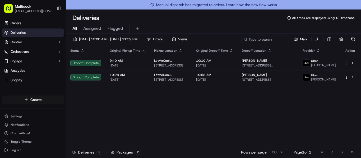
click at [29, 104] on html "Multicook [EMAIL_ADDRESS][DOMAIN_NAME] Toggle Sidebar Orders Deliveries Control…" at bounding box center [180, 79] width 361 height 158
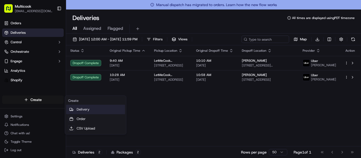
click at [72, 109] on icon at bounding box center [71, 110] width 4 height 4
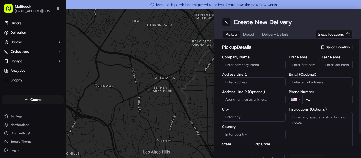
click at [331, 46] on span "Saved Location" at bounding box center [338, 47] width 24 height 5
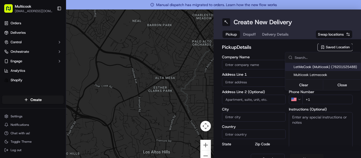
click at [312, 65] on span "LetMeCook (Multicook) (76201525488)" at bounding box center [326, 67] width 65 height 5
type input "LetMeCook (Multicook)"
type input "[STREET_ADDRESS]"
type input "[GEOGRAPHIC_DATA]"
type input "US"
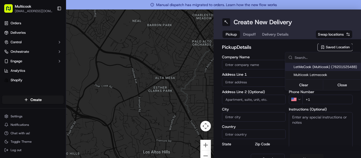
type input "CA"
type input "91423"
type input "[PERSON_NAME]"
type input "Nikityuk"
type input "[EMAIL_ADDRESS][DOMAIN_NAME]"
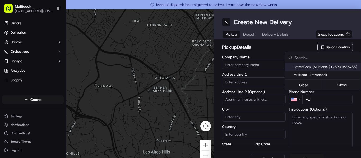
type input "[PHONE_NUMBER]"
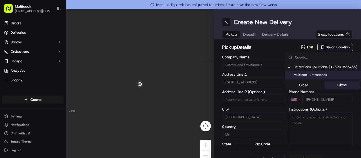
click at [331, 84] on button "Close" at bounding box center [342, 84] width 36 height 7
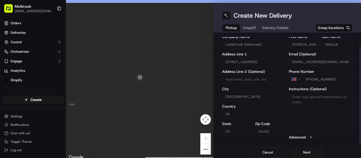
scroll to position [10, 0]
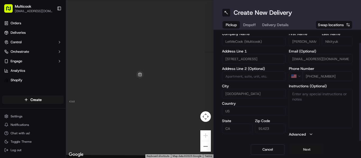
click at [310, 147] on button "Next" at bounding box center [307, 150] width 34 height 11
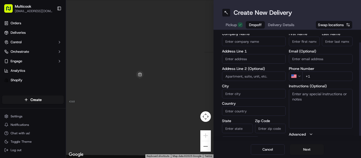
click at [295, 43] on input "First Name" at bounding box center [304, 42] width 31 height 10
paste input "[PERSON_NAME]"
type input "[PERSON_NAME]"
click at [328, 42] on input "Last Name" at bounding box center [337, 42] width 31 height 10
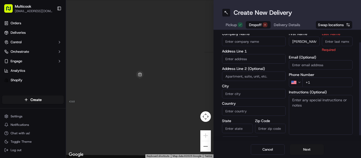
paste input "[PERSON_NAME]"
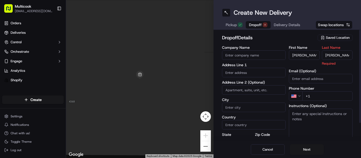
drag, startPoint x: 334, startPoint y: 41, endPoint x: 309, endPoint y: 35, distance: 25.9
click at [309, 35] on div "dropoff Details Saved Location Company Name Address Line 1 Address Line 2 (Opti…" at bounding box center [287, 95] width 131 height 123
type input "Poklad"
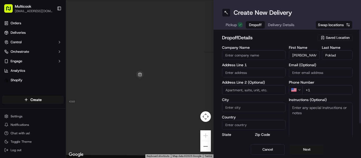
click at [319, 90] on input "+1" at bounding box center [327, 90] width 50 height 10
paste input "[PHONE_NUMBER]"
type input "[PHONE_NUMBER]"
click at [240, 71] on input "text" at bounding box center [254, 73] width 64 height 10
paste input "[STREET_ADDRESS][PERSON_NAME]"
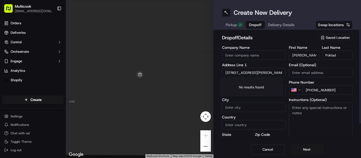
scroll to position [0, 44]
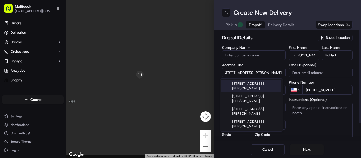
click at [245, 84] on div "[STREET_ADDRESS][PERSON_NAME]" at bounding box center [251, 86] width 60 height 13
type input "[STREET_ADDRESS][PERSON_NAME]"
type input "710"
type input "[GEOGRAPHIC_DATA]"
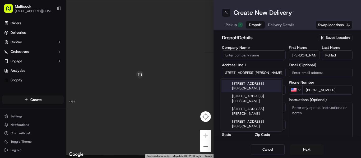
type input "CA"
type input "90028"
type input "[STREET_ADDRESS][PERSON_NAME]"
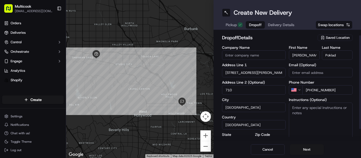
scroll to position [20, 0]
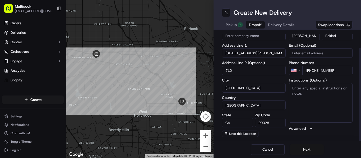
click at [300, 154] on button "Next" at bounding box center [307, 150] width 34 height 11
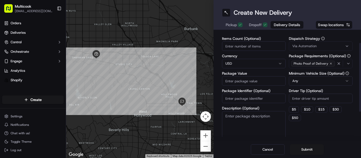
click at [238, 49] on input "Items Count (Optional)" at bounding box center [254, 46] width 64 height 10
type input "1"
click at [234, 77] on input "Package Value" at bounding box center [254, 81] width 64 height 10
type input "40"
click at [311, 150] on button "Submit" at bounding box center [307, 150] width 34 height 11
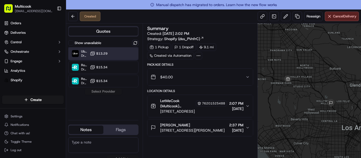
click at [121, 56] on div at bounding box center [122, 53] width 6 height 6
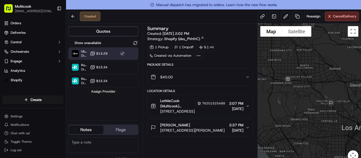
click at [118, 93] on button "Assign Provider" at bounding box center [104, 92] width 38 height 6
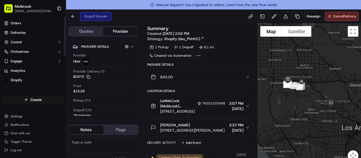
click at [46, 99] on html "Multicook [EMAIL_ADDRESS][DOMAIN_NAME] Toggle Sidebar Orders Deliveries Control…" at bounding box center [180, 79] width 361 height 158
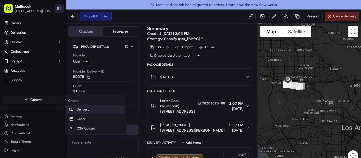
drag, startPoint x: 79, startPoint y: 108, endPoint x: 57, endPoint y: 7, distance: 103.7
click at [79, 109] on link "Delivery" at bounding box center [95, 110] width 59 height 10
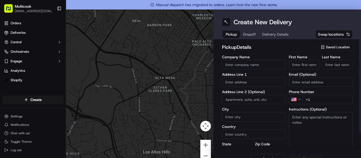
click at [321, 46] on div "Saved Location" at bounding box center [335, 47] width 35 height 6
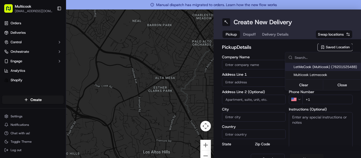
click at [316, 67] on span "LetMeCook (Multicook) (76201525488)" at bounding box center [326, 67] width 65 height 5
type input "LetMeCook (Multicook)"
type input "[STREET_ADDRESS]"
type input "[GEOGRAPHIC_DATA]"
type input "US"
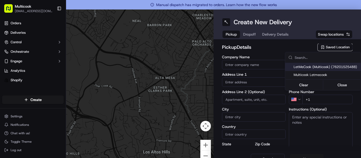
type input "CA"
type input "91423"
type input "[PERSON_NAME]"
type input "Nikityuk"
type input "[EMAIL_ADDRESS][DOMAIN_NAME]"
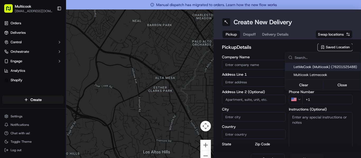
type input "[PHONE_NUMBER]"
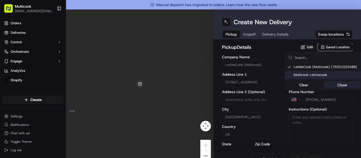
click at [336, 82] on button "Close" at bounding box center [342, 84] width 36 height 7
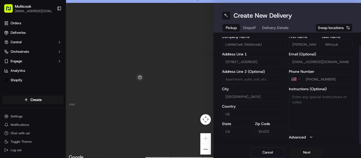
scroll to position [10, 0]
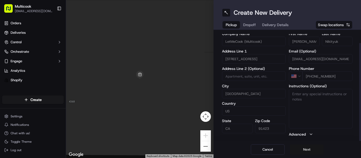
click at [312, 153] on button "Next" at bounding box center [307, 150] width 34 height 11
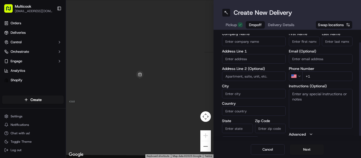
drag, startPoint x: 297, startPoint y: 40, endPoint x: 292, endPoint y: 40, distance: 4.2
click at [296, 40] on input "First Name" at bounding box center [304, 42] width 31 height 10
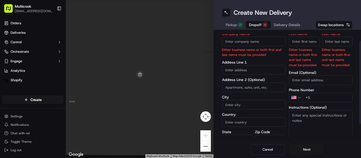
paste input "[PERSON_NAME]"
type input "Daria"
click at [326, 42] on input "Last Name" at bounding box center [337, 42] width 31 height 10
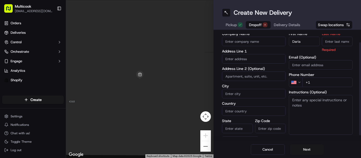
paste input "[PERSON_NAME]"
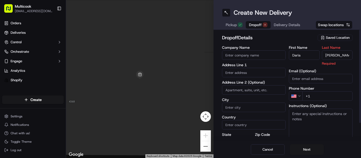
drag, startPoint x: 332, startPoint y: 43, endPoint x: 293, endPoint y: 31, distance: 40.0
click at [294, 32] on div "dropoff Details Saved Location Company Name Address Line 1 Address Line 2 (Opti…" at bounding box center [287, 86] width 147 height 112
type input "Sakhno"
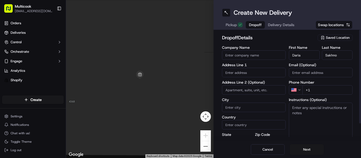
click at [316, 92] on input "+1" at bounding box center [327, 90] width 50 height 10
paste input "1 562 405 6582"
click at [313, 90] on input "+1 1 562 405 6582" at bounding box center [327, 90] width 50 height 10
click at [310, 88] on input "+1 1 562 405 6582" at bounding box center [327, 90] width 50 height 10
type input "[PHONE_NUMBER]"
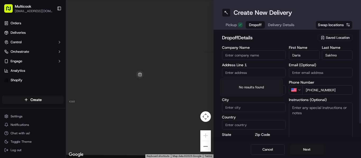
click at [245, 75] on input "text" at bounding box center [254, 73] width 64 height 10
paste input "[STREET_ADDRESS][PERSON_NAME]"
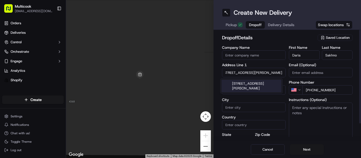
click at [251, 85] on div "[STREET_ADDRESS][PERSON_NAME]" at bounding box center [251, 86] width 60 height 13
type input "[STREET_ADDRESS][PERSON_NAME]"
type input "2337"
type input "[GEOGRAPHIC_DATA]"
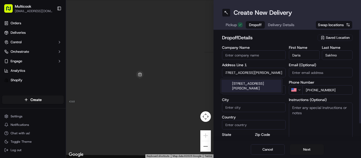
type input "CA"
type input "91204"
type input "[STREET_ADDRESS][PERSON_NAME]"
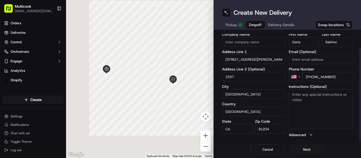
scroll to position [20, 0]
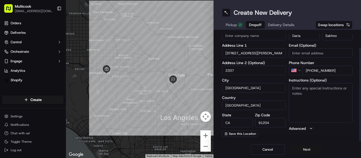
click at [305, 146] on button "Next" at bounding box center [307, 150] width 34 height 11
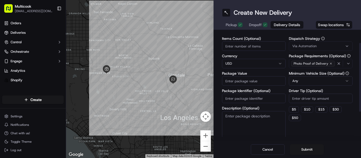
click at [262, 51] on div "Items Count (Optional) Currency USD Package Value Package Identifier (Optional)…" at bounding box center [254, 89] width 64 height 104
click at [261, 44] on input "Items Count (Optional)" at bounding box center [254, 46] width 64 height 10
type input "1"
click at [262, 86] on div "Items Count (Optional) 1 Currency USD Package Value Package Identifier (Optiona…" at bounding box center [254, 89] width 64 height 104
click at [259, 84] on input "Package Value" at bounding box center [254, 81] width 64 height 10
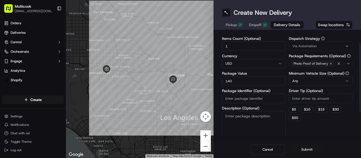
type input "140"
click at [302, 149] on button "Submit" at bounding box center [307, 150] width 34 height 11
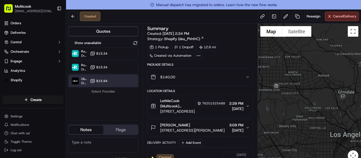
click at [128, 84] on div "Uber Dropoff ETA 1 hour $15.94" at bounding box center [103, 81] width 70 height 13
click at [98, 93] on button "Assign Provider" at bounding box center [104, 92] width 38 height 6
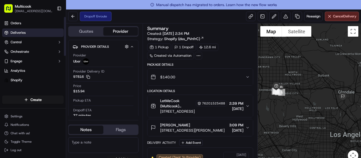
click at [27, 30] on link "Deliveries" at bounding box center [33, 33] width 62 height 8
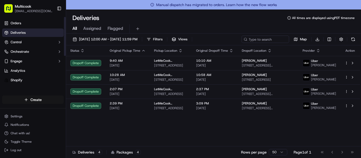
click at [29, 103] on html "Multicook [EMAIL_ADDRESS][DOMAIN_NAME] Toggle Sidebar Orders Deliveries Control…" at bounding box center [180, 79] width 361 height 158
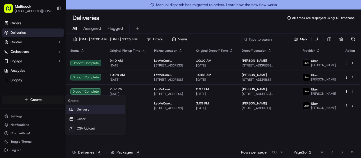
click at [72, 110] on icon at bounding box center [71, 109] width 2 height 2
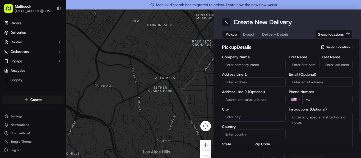
click at [335, 51] on div "pickup Details Saved Location" at bounding box center [287, 49] width 131 height 10
click at [335, 50] on div "Saved Location" at bounding box center [335, 47] width 35 height 6
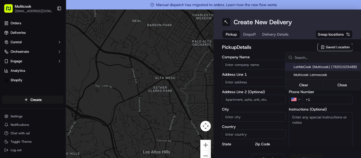
click at [325, 67] on span "LetMeCook (Multicook) (76201525488)" at bounding box center [326, 67] width 65 height 5
type input "LetMeCook (Multicook)"
type input "[STREET_ADDRESS]"
type input "[GEOGRAPHIC_DATA]"
type input "US"
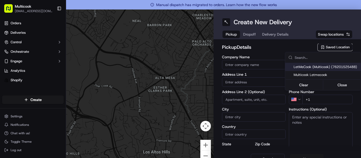
type input "CA"
type input "91423"
type input "[PERSON_NAME]"
type input "Nikityuk"
type input "[EMAIL_ADDRESS][DOMAIN_NAME]"
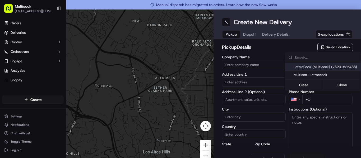
type input "[PHONE_NUMBER]"
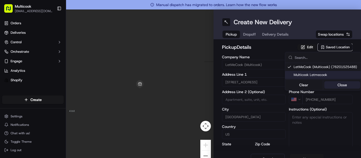
click at [332, 84] on button "Close" at bounding box center [342, 84] width 36 height 7
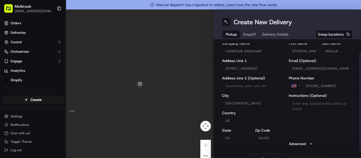
scroll to position [10, 0]
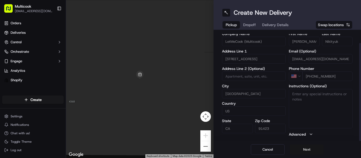
click at [302, 151] on button "Next" at bounding box center [307, 150] width 34 height 11
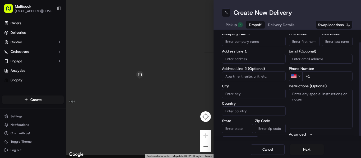
click at [310, 44] on input "First Name" at bounding box center [304, 42] width 31 height 10
type input "[PERSON_NAME]"
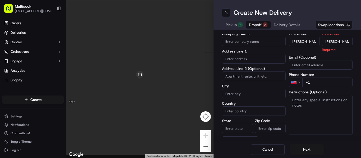
type input "[PERSON_NAME]"
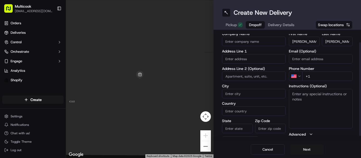
click at [334, 78] on input "+1" at bounding box center [327, 77] width 50 height 10
paste input "[PHONE_NUMBER]"
type input "[PHONE_NUMBER]"
click at [233, 57] on input "text" at bounding box center [254, 59] width 64 height 10
paste input "[STREET_ADDRESS]"
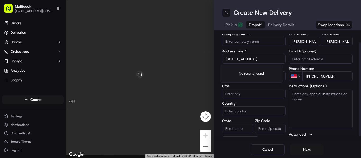
scroll to position [0, 34]
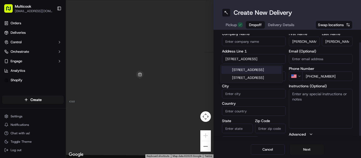
click at [237, 69] on div "[STREET_ADDRESS]" at bounding box center [251, 70] width 60 height 8
type input "[STREET_ADDRESS]"
type input "Alhambra"
type input "[GEOGRAPHIC_DATA]"
type input "CA"
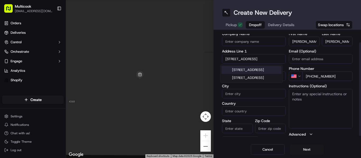
type input "91801"
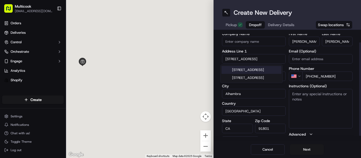
type input "[STREET_ADDRESS]"
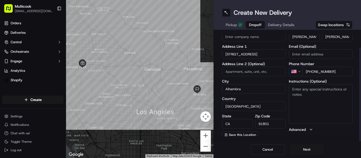
scroll to position [20, 0]
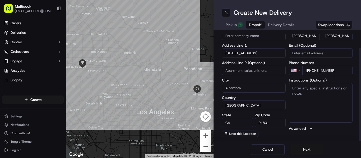
click at [302, 147] on button "Next" at bounding box center [307, 150] width 34 height 11
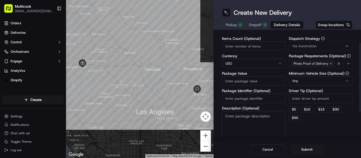
click at [241, 43] on input "Items Count (Optional)" at bounding box center [254, 46] width 64 height 10
type input "1"
click at [254, 79] on input "Package Value" at bounding box center [254, 81] width 64 height 10
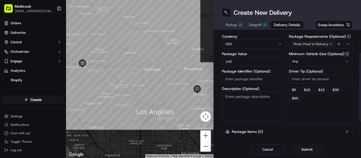
scroll to position [63, 0]
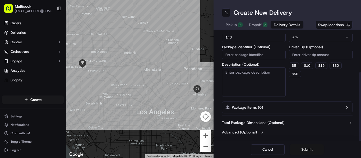
type input "140"
click at [299, 146] on button "Submit" at bounding box center [307, 150] width 34 height 11
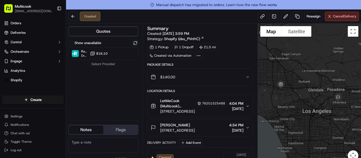
click at [340, 15] on span "Cancel Delivery" at bounding box center [345, 16] width 24 height 5
click at [136, 45] on button at bounding box center [135, 43] width 6 height 6
click at [335, 19] on span "Cancel Delivery" at bounding box center [345, 16] width 24 height 5
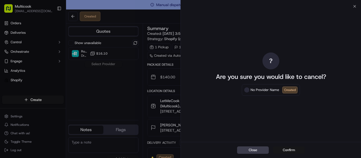
click at [290, 150] on button "Confirm" at bounding box center [289, 150] width 32 height 7
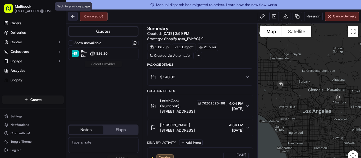
click at [75, 16] on button at bounding box center [73, 17] width 10 height 10
